Goal: Task Accomplishment & Management: Manage account settings

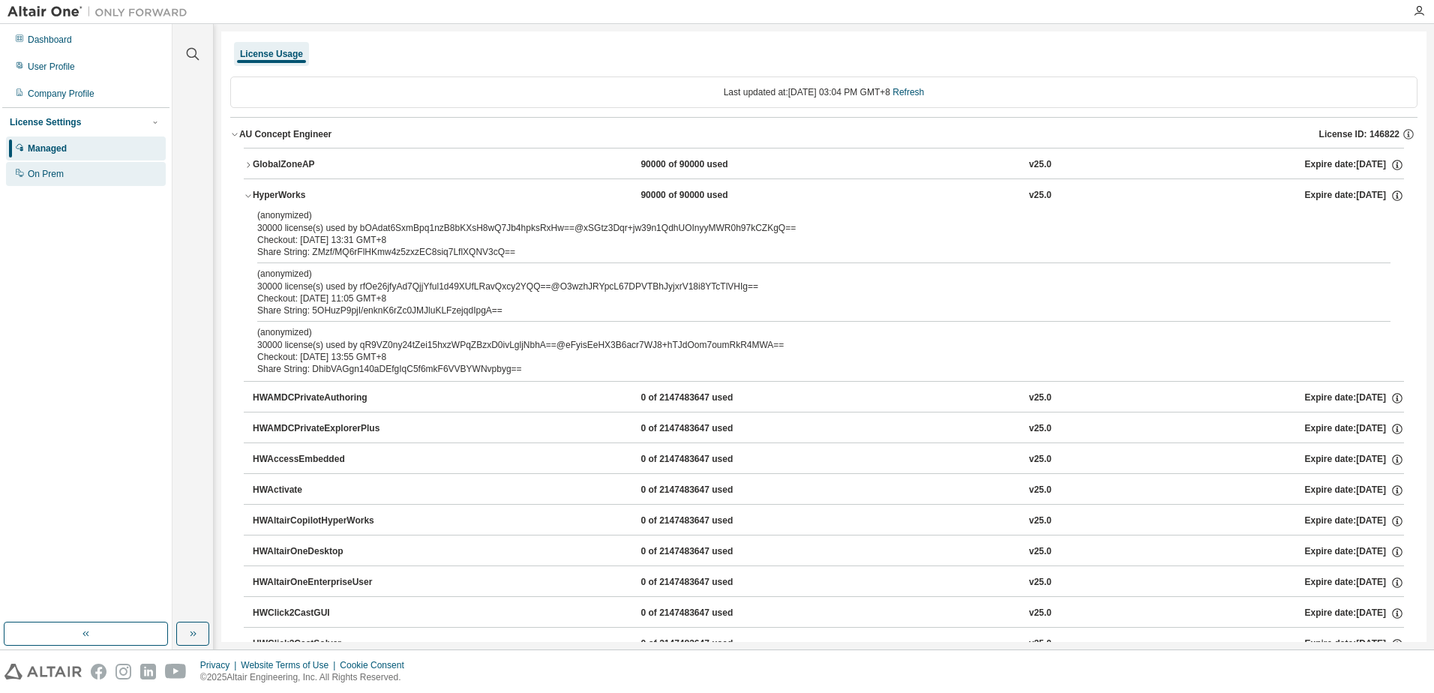
click at [38, 166] on div "On Prem" at bounding box center [86, 174] width 160 height 24
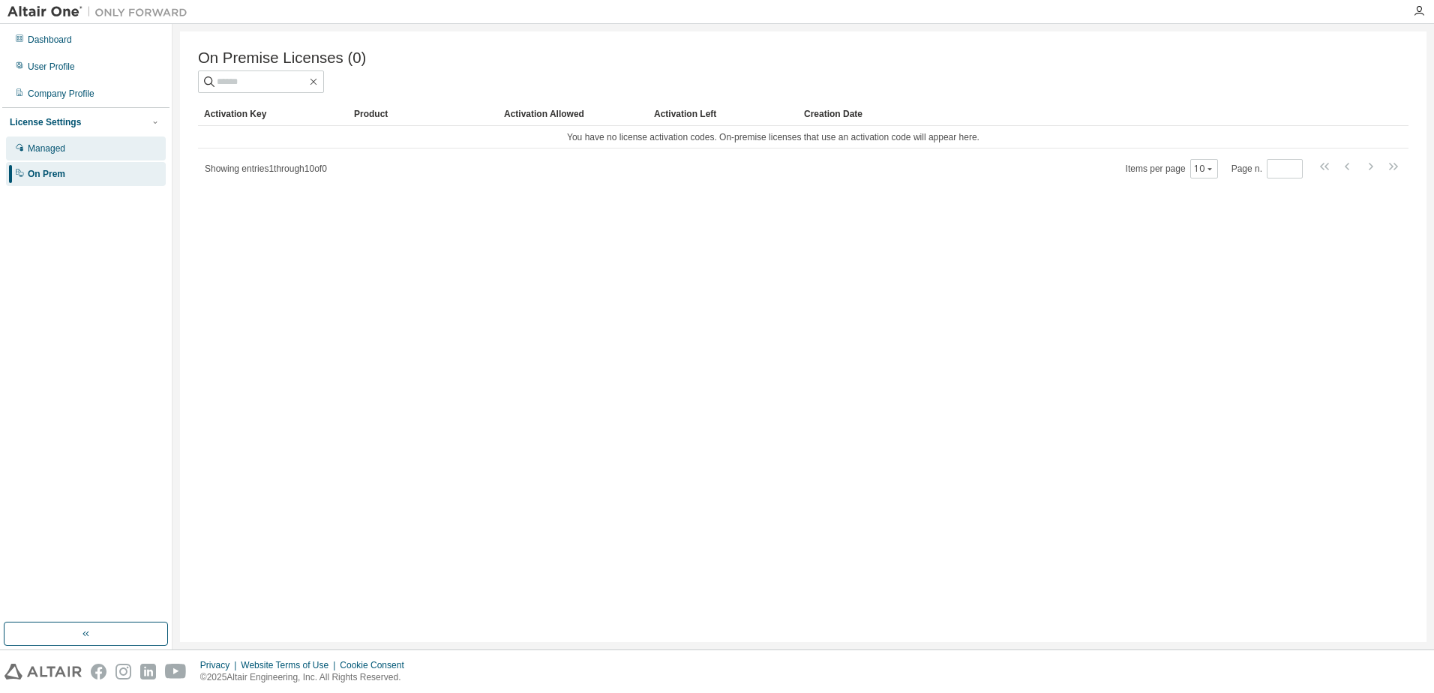
click at [61, 152] on div "Managed" at bounding box center [47, 149] width 38 height 12
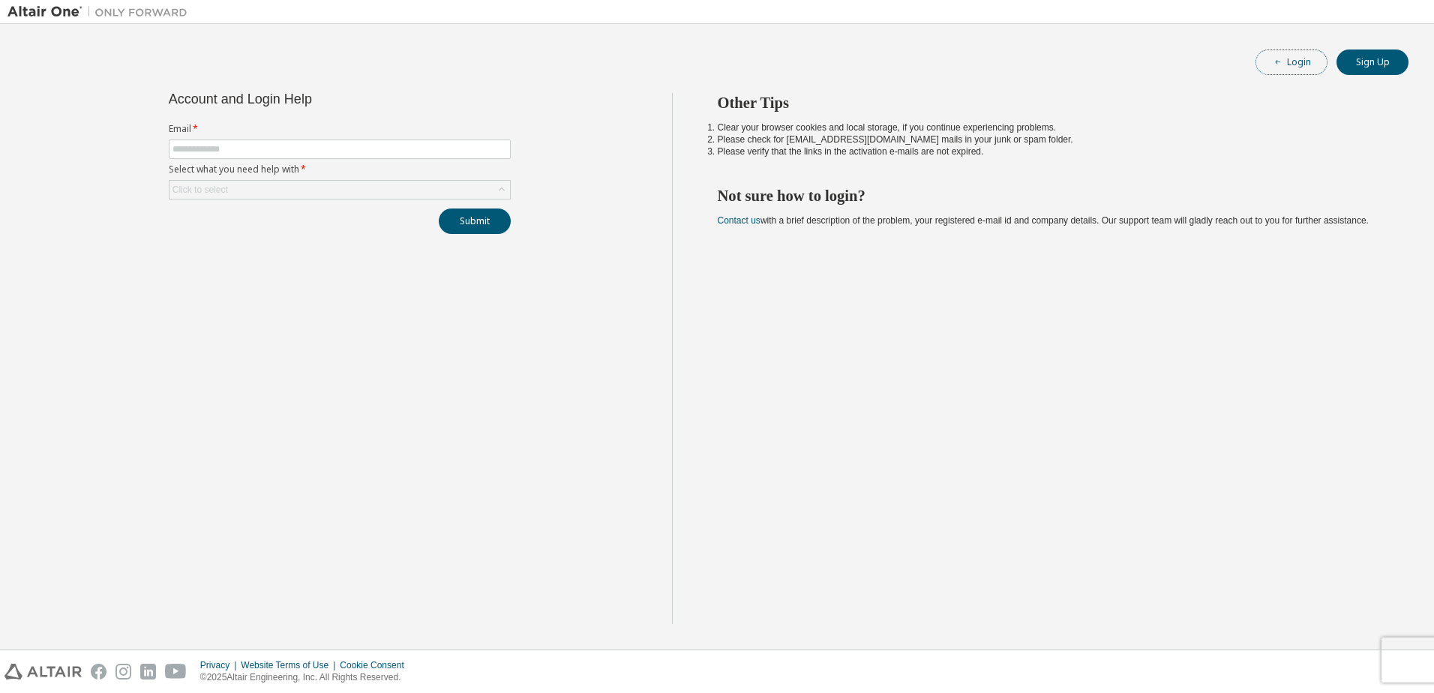
click at [1308, 64] on button "Login" at bounding box center [1292, 63] width 72 height 26
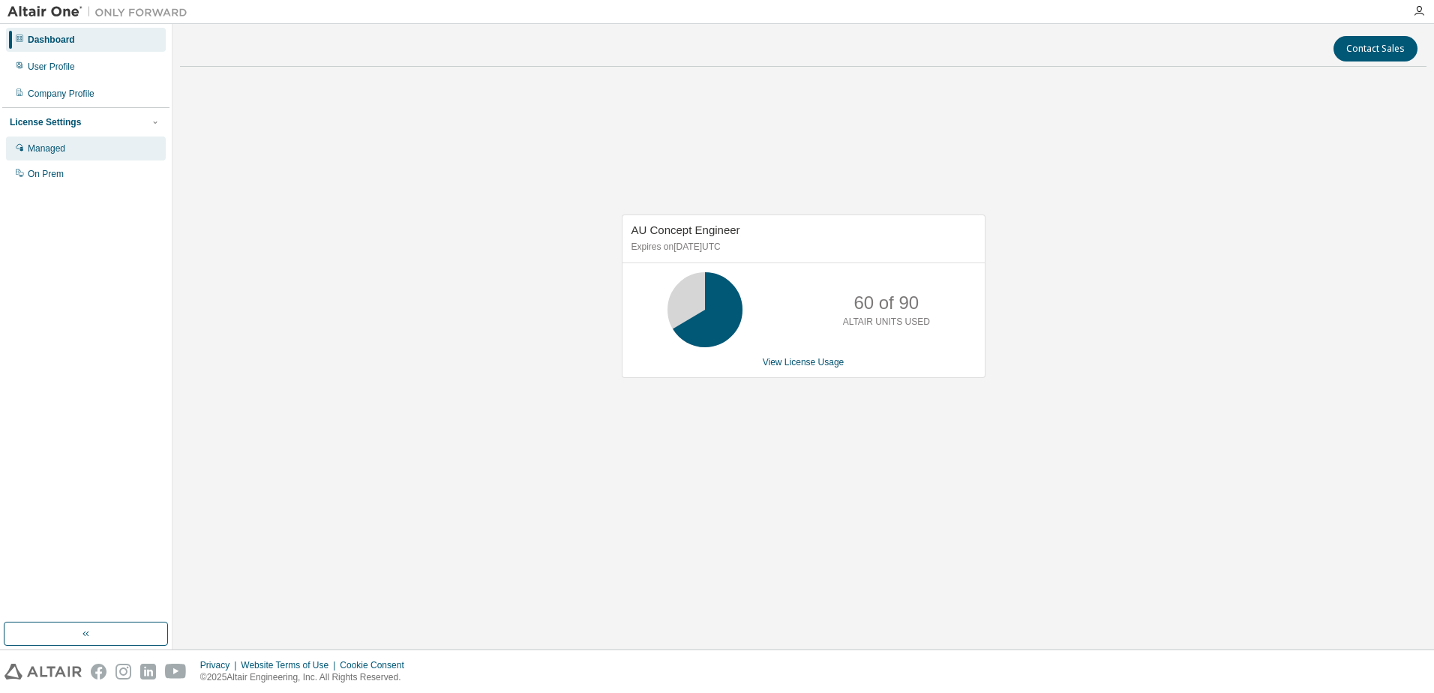
click at [68, 145] on div "Managed" at bounding box center [86, 149] width 160 height 24
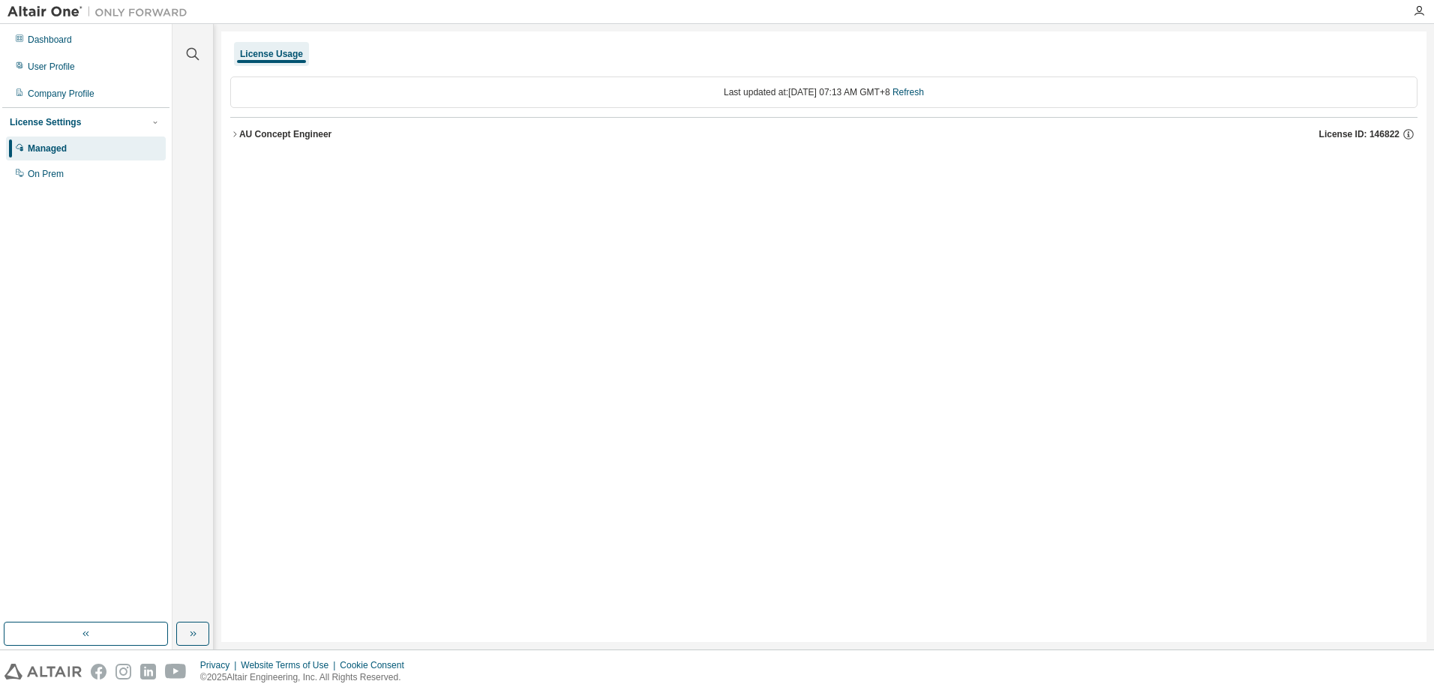
click at [233, 137] on icon "button" at bounding box center [234, 134] width 9 height 9
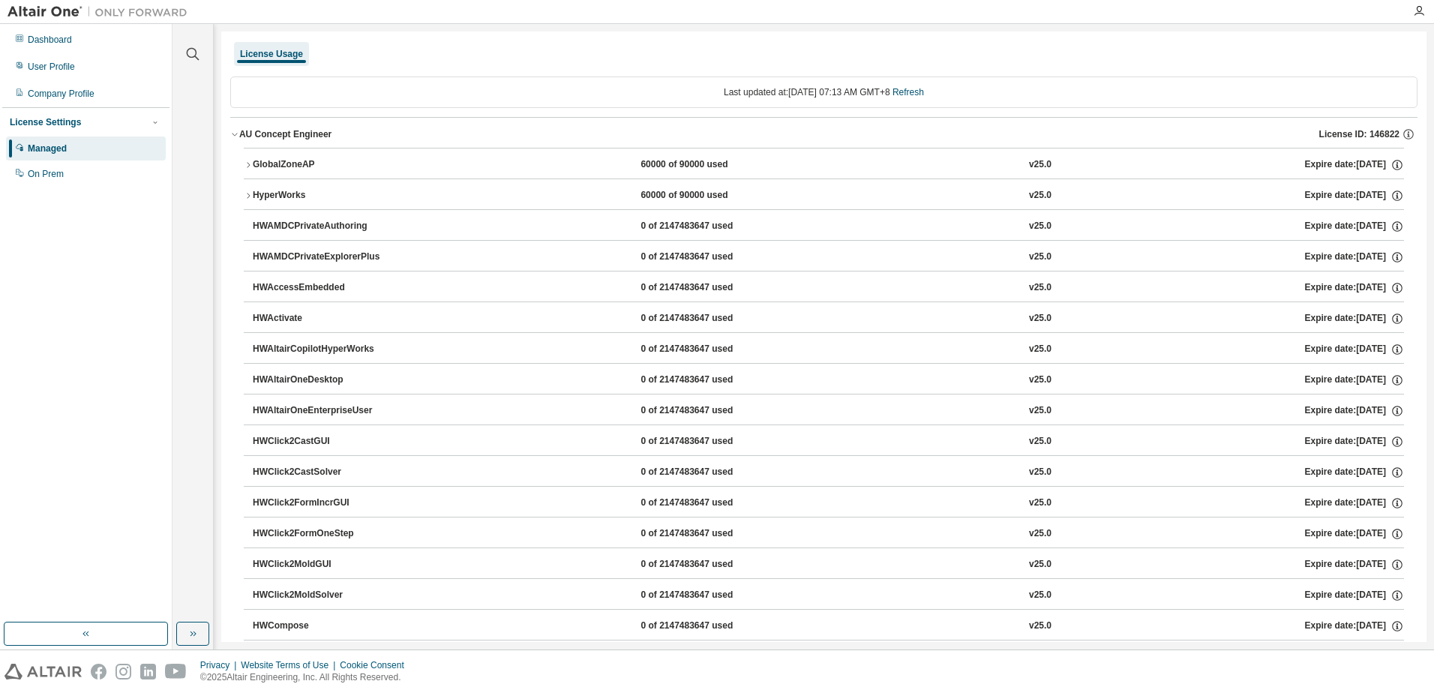
click at [251, 167] on icon "button" at bounding box center [248, 165] width 9 height 9
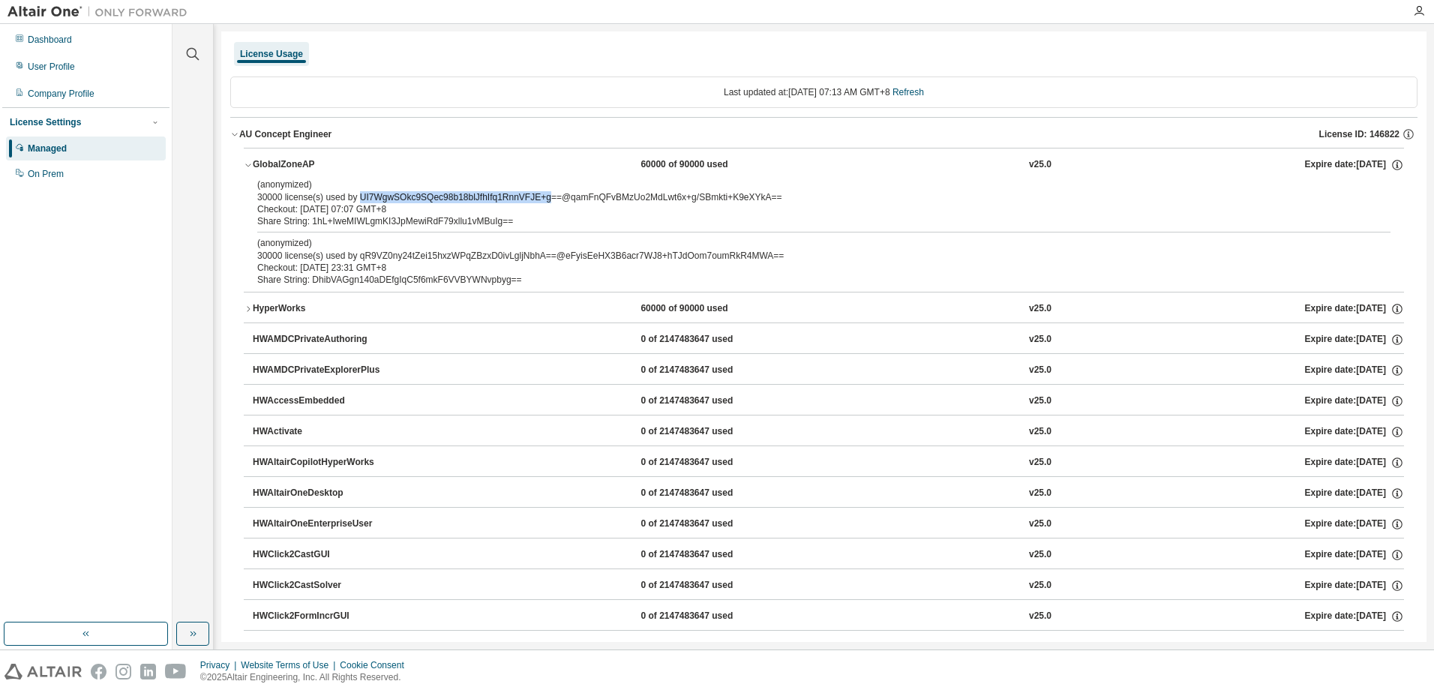
drag, startPoint x: 356, startPoint y: 199, endPoint x: 536, endPoint y: 194, distance: 180.1
click at [536, 194] on div "(anonymized) 30000 license(s) used by UI7WgwSOkc9SQec98b18blJfhIfq1RnnVFJE+g==@…" at bounding box center [805, 191] width 1097 height 25
copy div "UI7WgwSOkc9SQec98b18blJfhIfq1RnnVFJE+g"
click at [48, 175] on div "On Prem" at bounding box center [46, 174] width 36 height 12
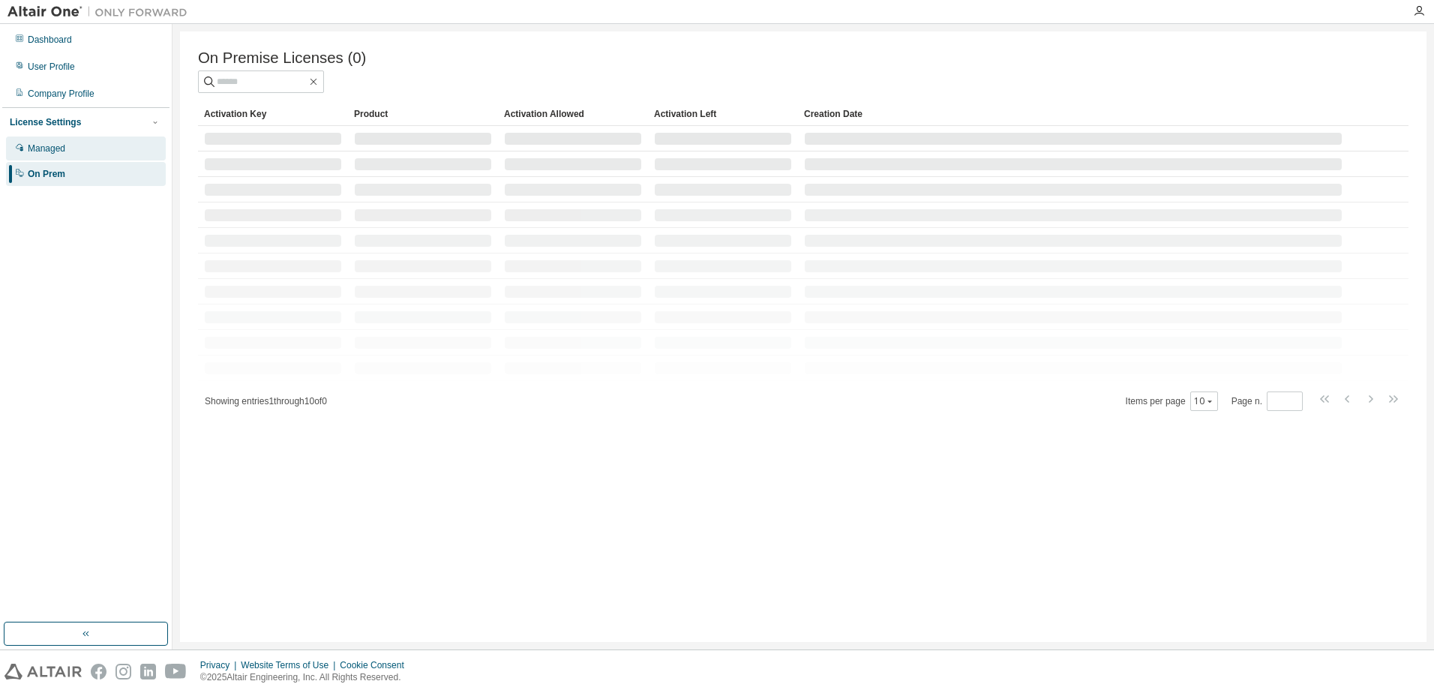
click at [52, 144] on div "Managed" at bounding box center [47, 149] width 38 height 12
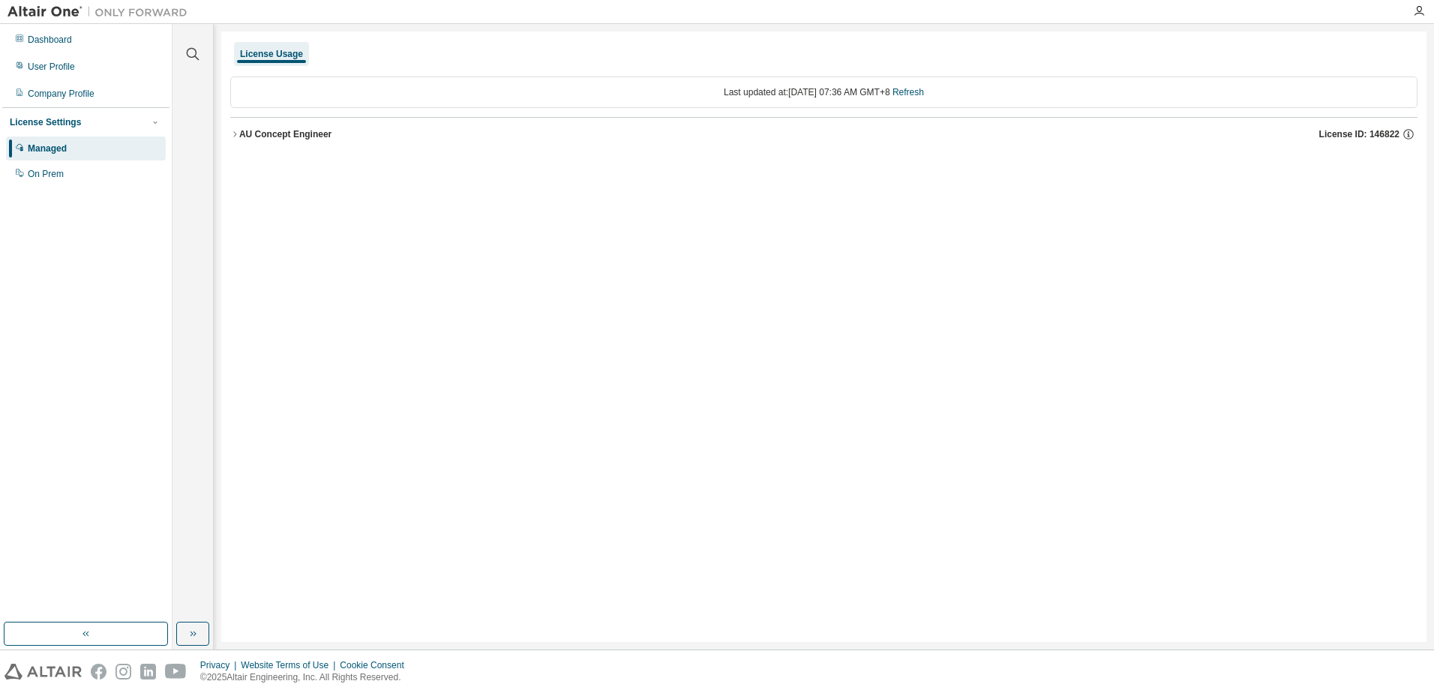
click at [235, 134] on icon "button" at bounding box center [234, 134] width 9 height 9
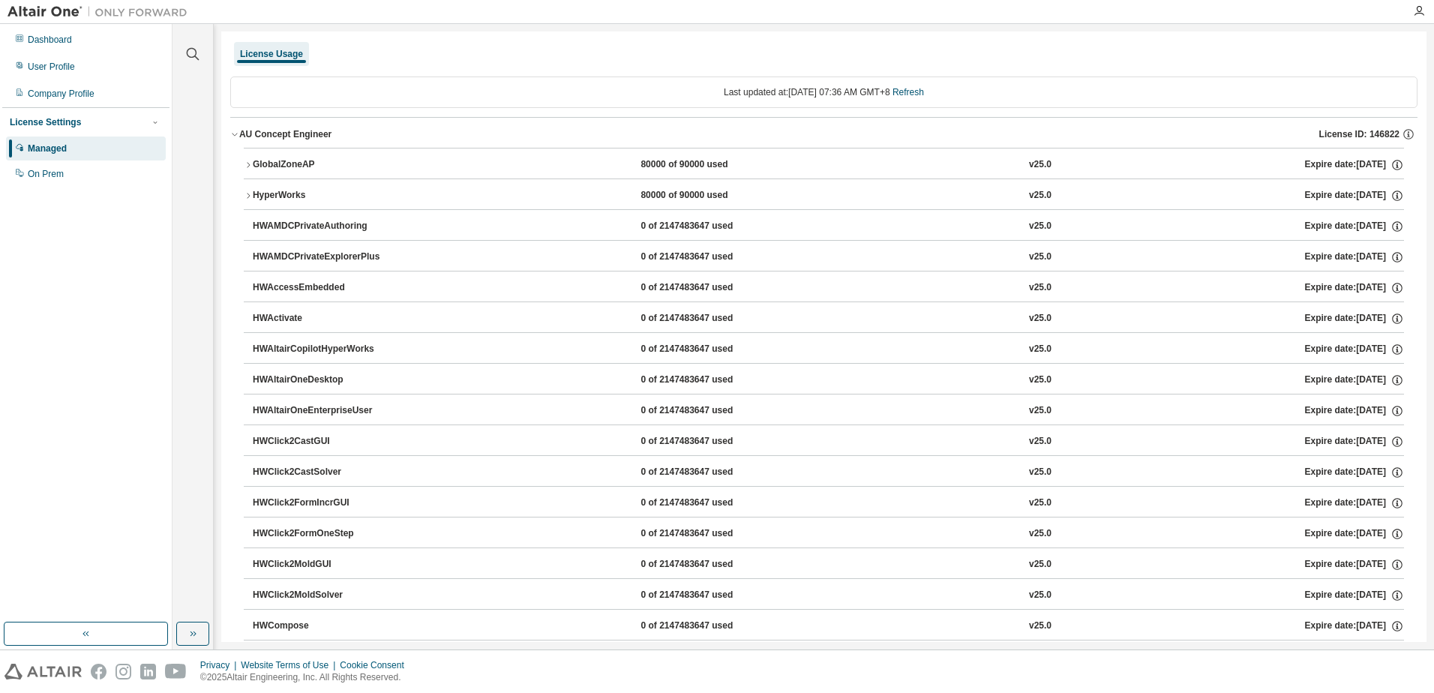
click at [275, 168] on div "GlobalZoneAP" at bounding box center [320, 165] width 135 height 14
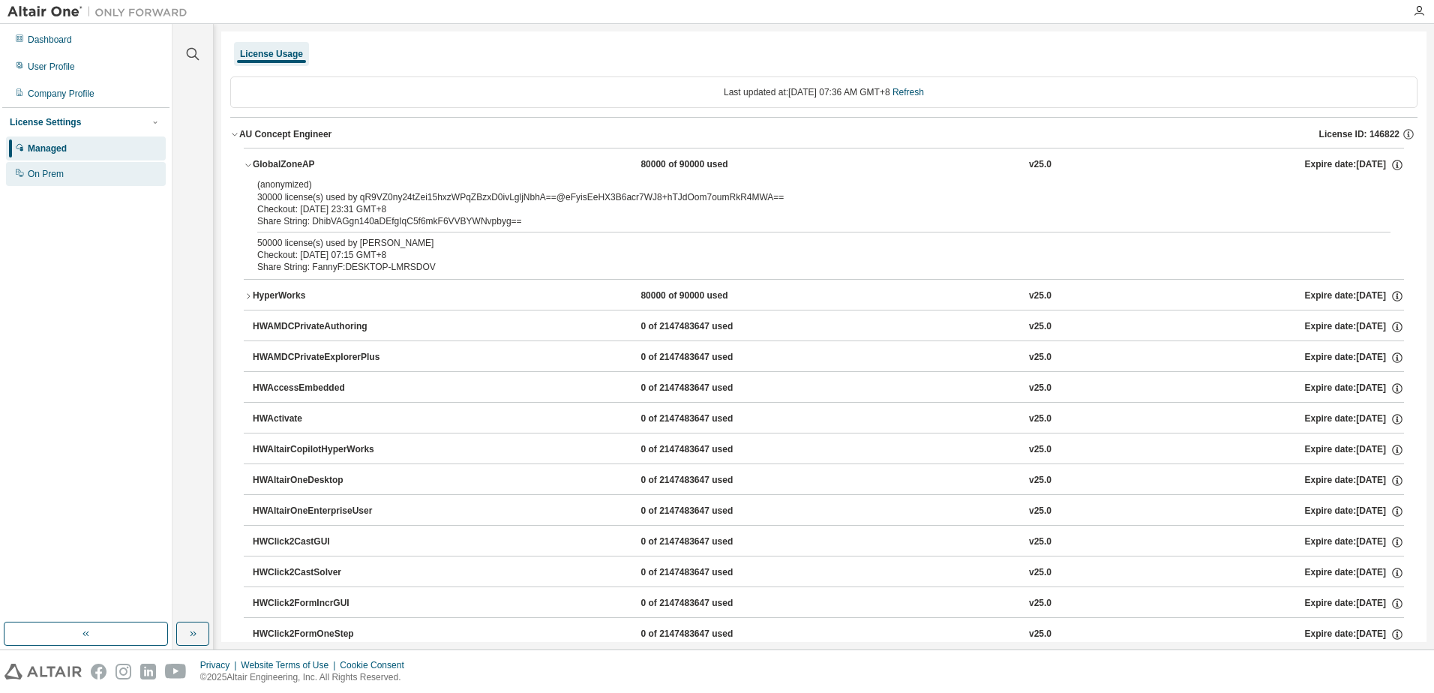
click at [55, 170] on div "On Prem" at bounding box center [46, 174] width 36 height 12
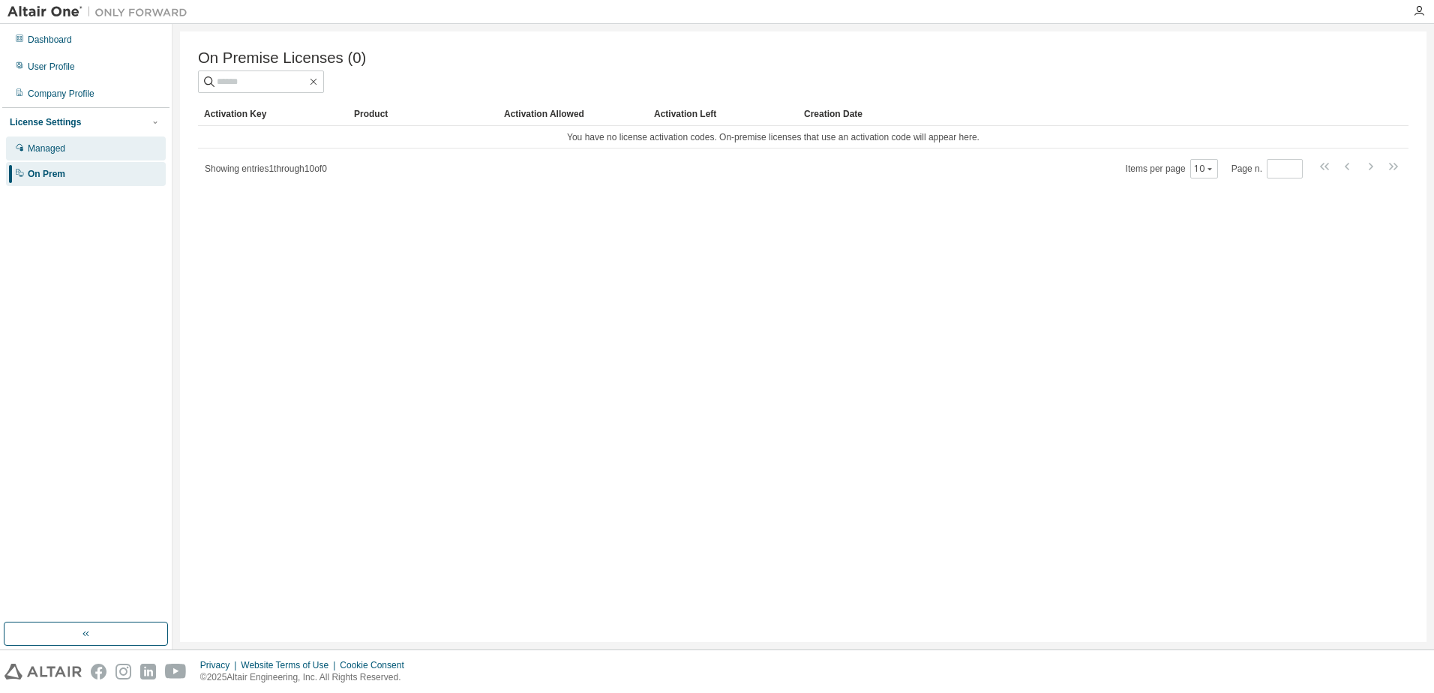
click at [58, 148] on div "Managed" at bounding box center [47, 149] width 38 height 12
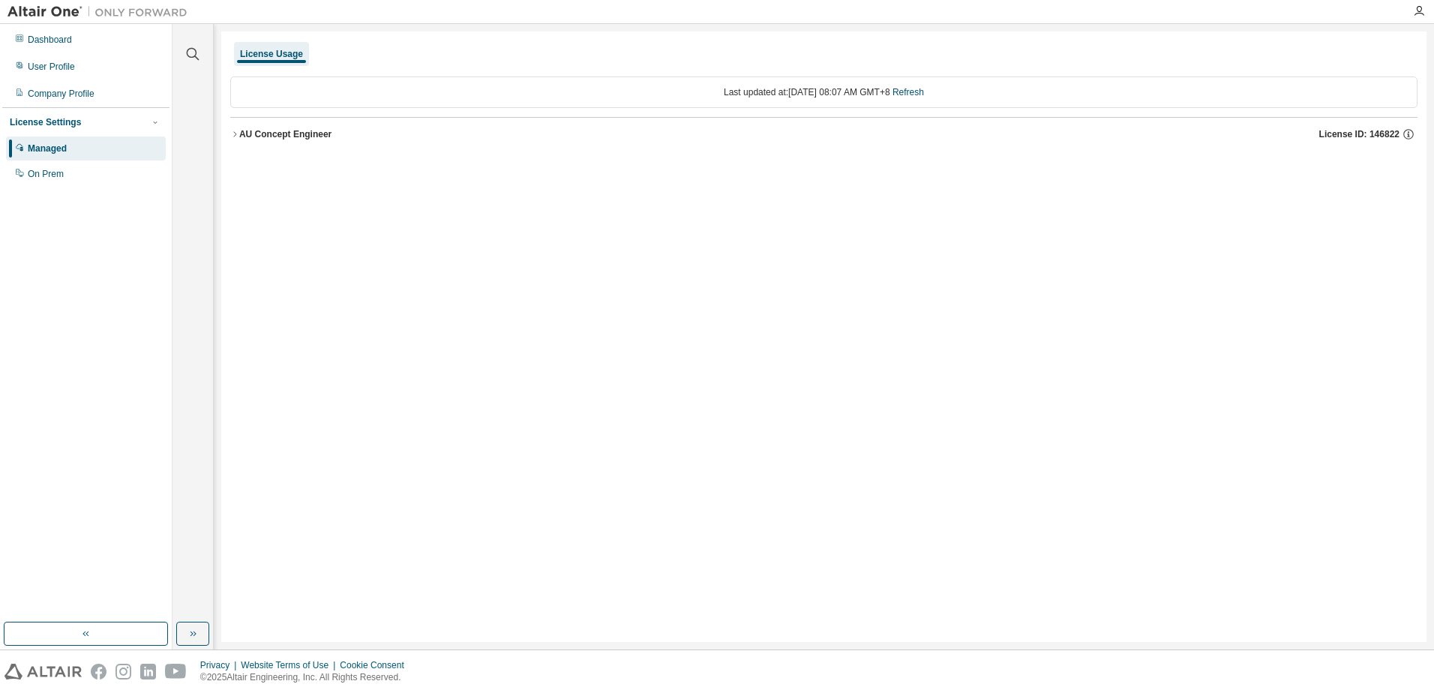
click at [238, 134] on icon "button" at bounding box center [234, 134] width 9 height 9
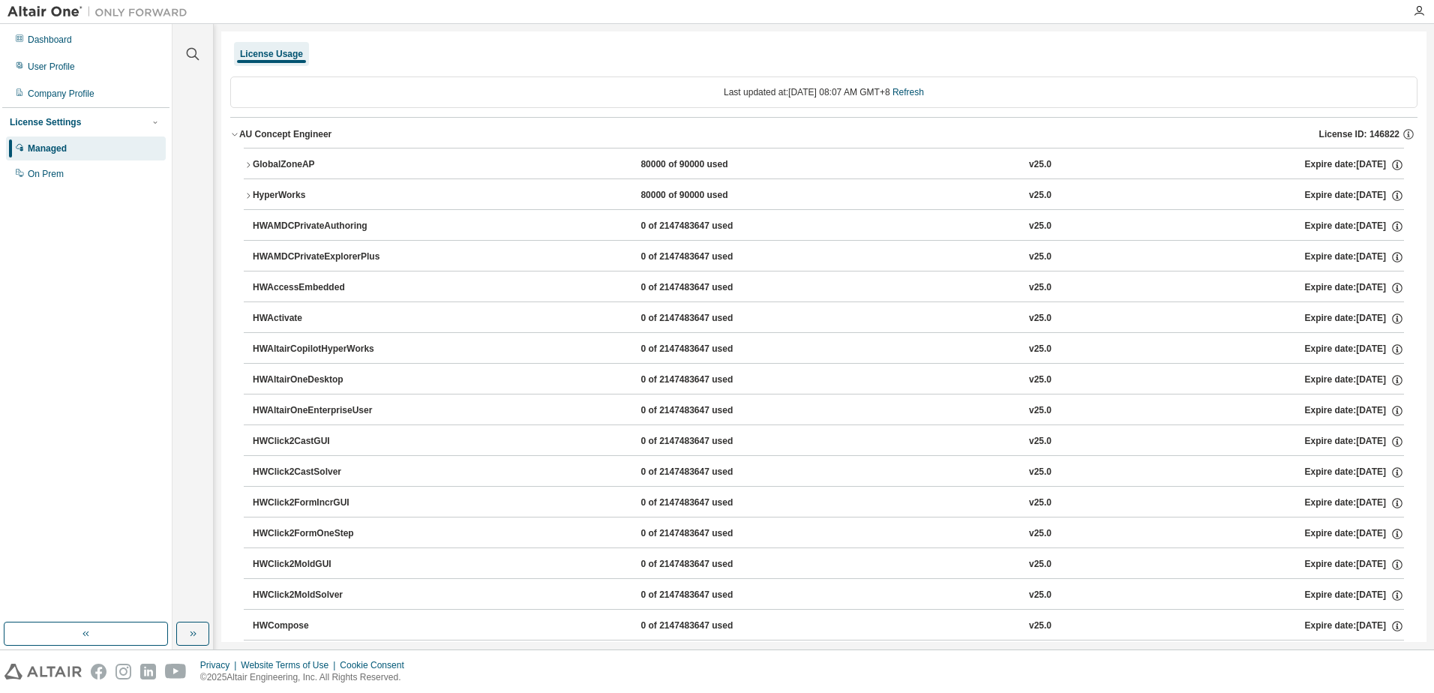
click at [282, 151] on button "GlobalZoneAP 80000 of 90000 used v25.0 Expire date: 2026-07-13" at bounding box center [824, 165] width 1160 height 33
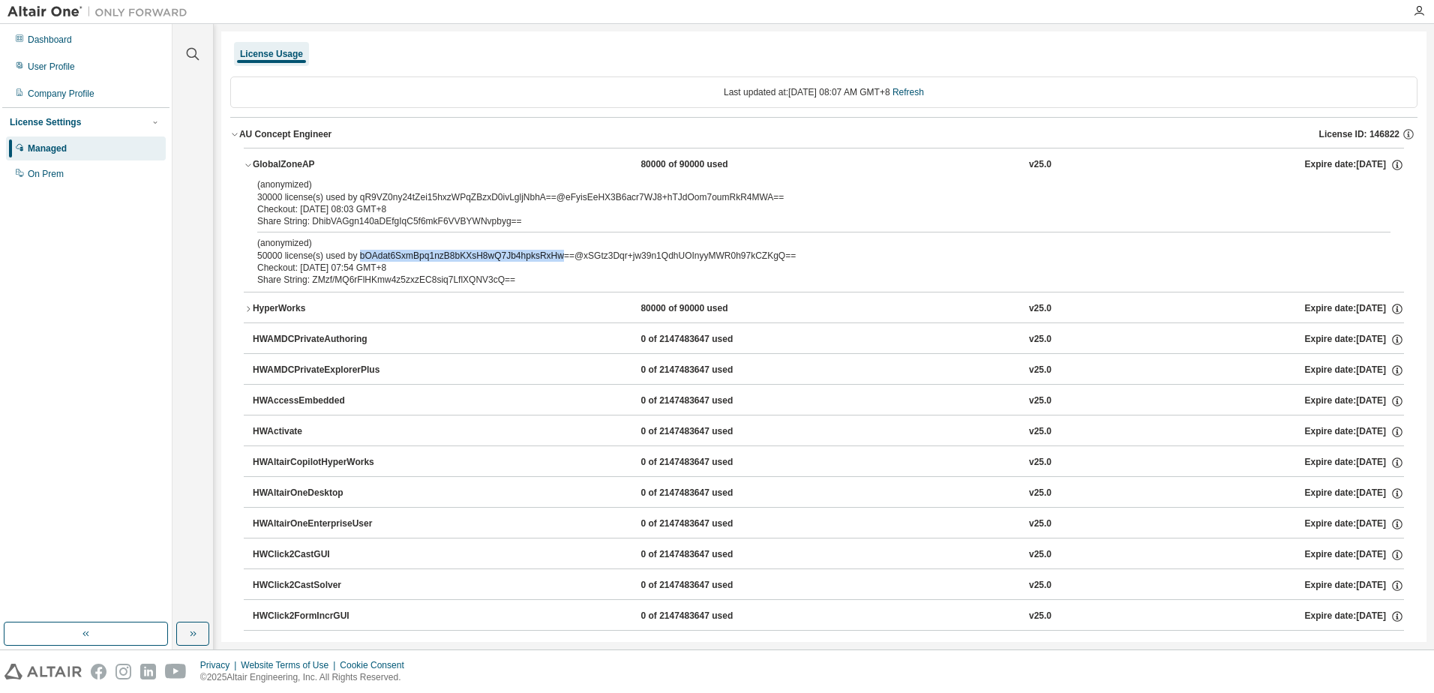
drag, startPoint x: 358, startPoint y: 253, endPoint x: 553, endPoint y: 257, distance: 195.1
click at [553, 257] on div "(anonymized) 50000 license(s) used by bOAdat6SxmBpq1nzB8bKXsH8wQ7Jb4hpksRxHw==@…" at bounding box center [805, 249] width 1097 height 25
copy div "bOAdat6SxmBpq1nzB8bKXsH8wQ7Jb4hpksRxHw"
click at [414, 199] on div "(anonymized) 30000 license(s) used by qR9VZ0ny24tZei15hxzWPqZBzxD0ivLgljNbhA==@…" at bounding box center [805, 191] width 1097 height 25
